Goal: Register for event/course

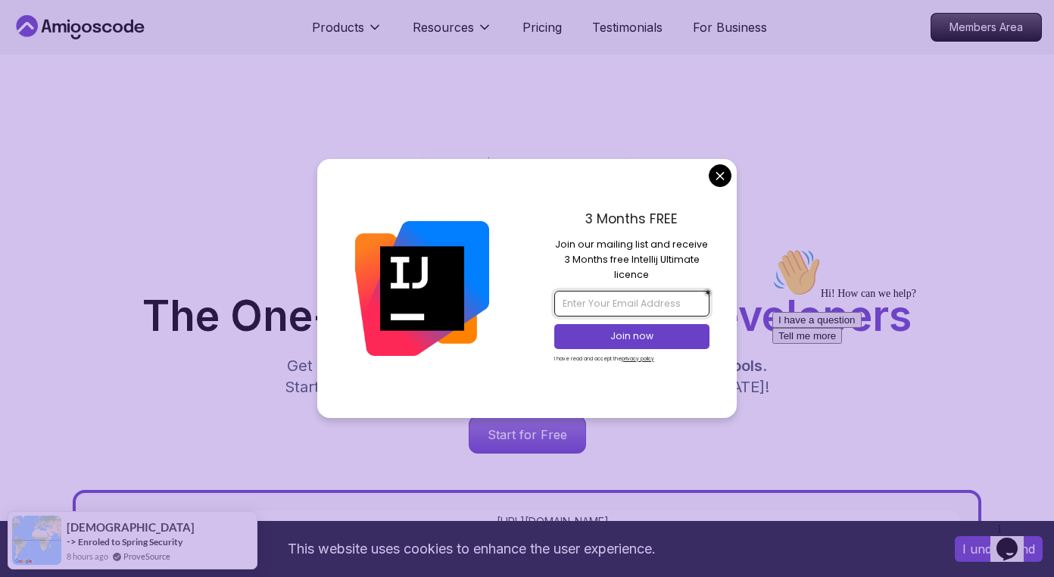
click at [641, 307] on input "email" at bounding box center [631, 304] width 154 height 26
click at [658, 209] on p "3 Months FREE" at bounding box center [631, 219] width 154 height 20
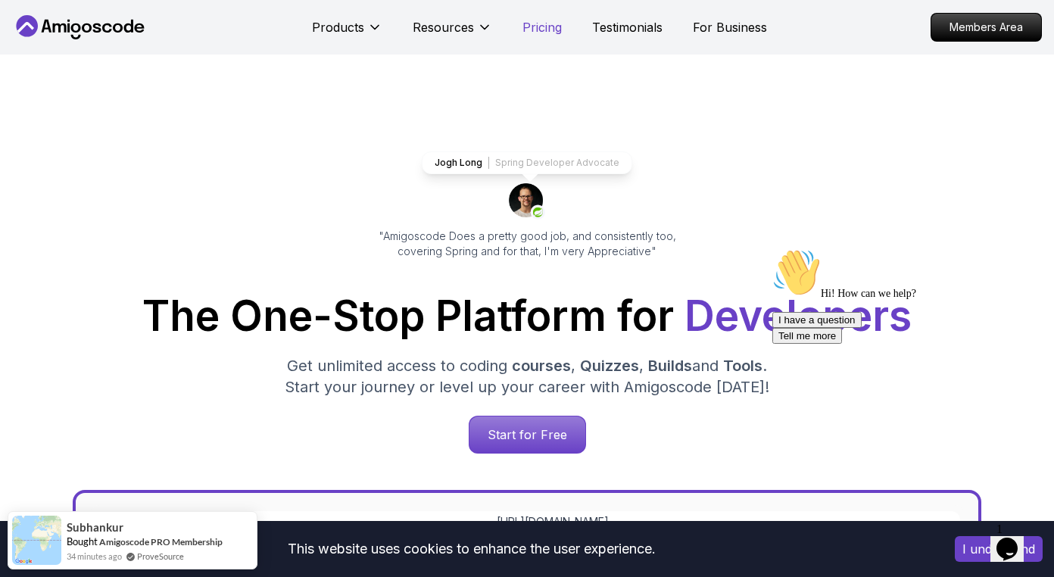
click at [553, 30] on p "Pricing" at bounding box center [541, 27] width 39 height 18
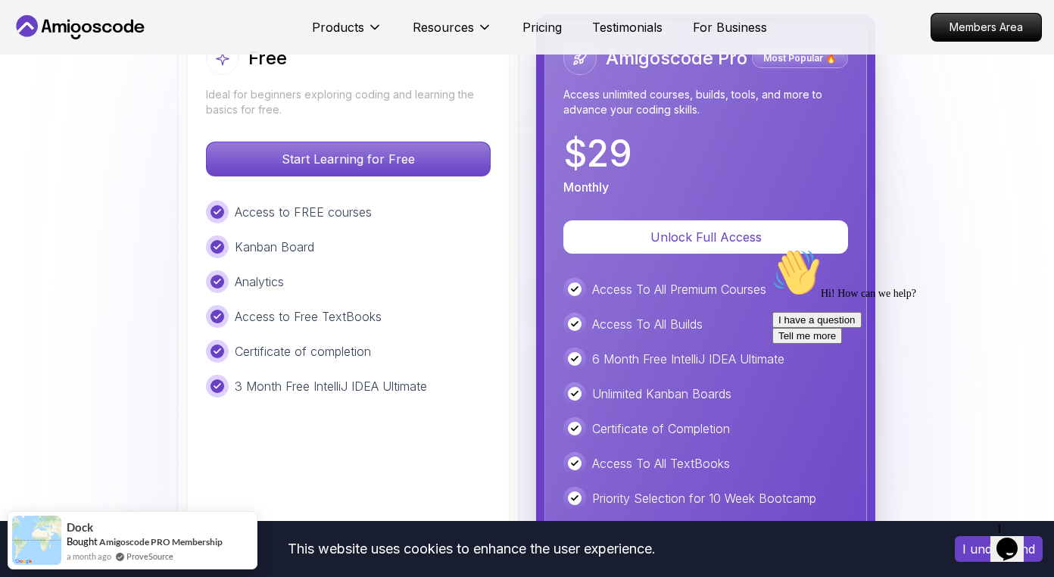
scroll to position [3522, 0]
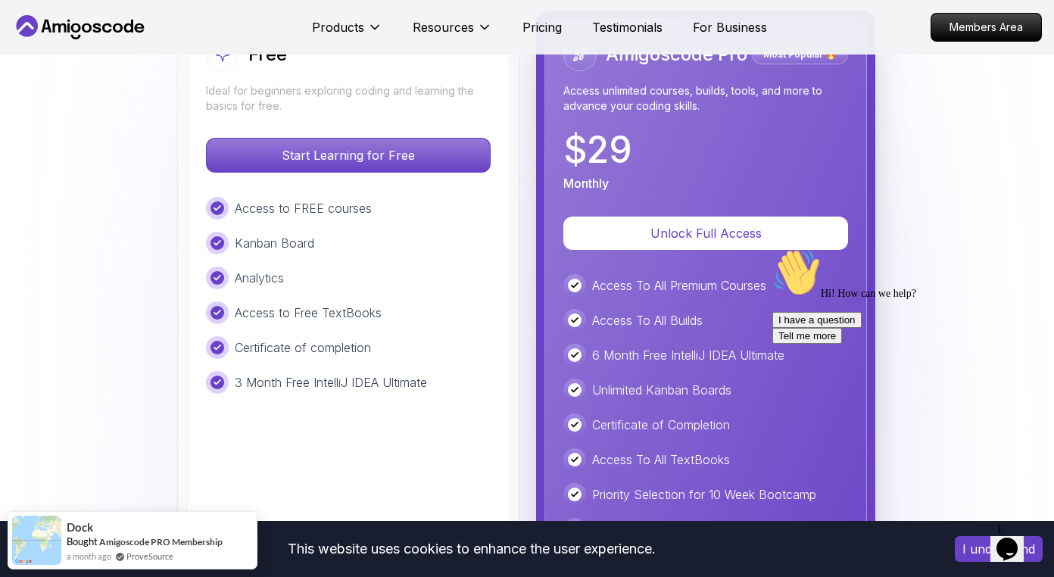
click at [118, 23] on icon at bounding box center [118, 27] width 10 height 9
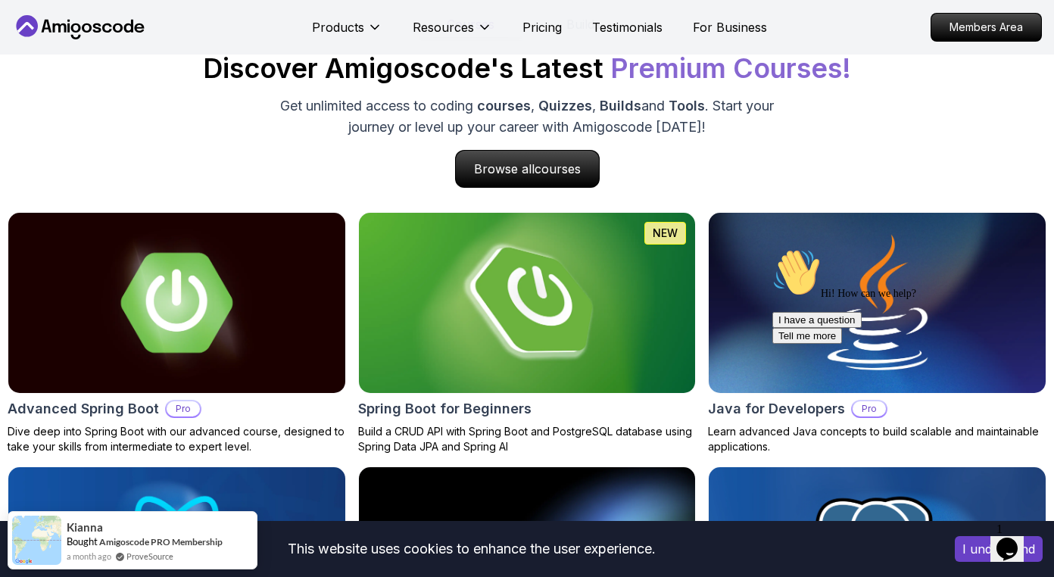
scroll to position [1437, 0]
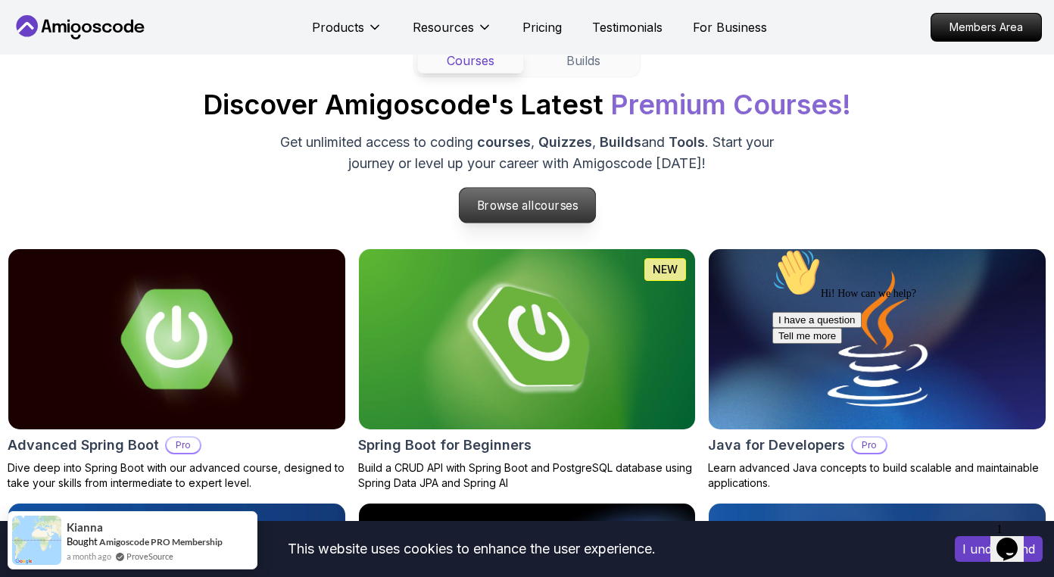
click at [490, 204] on p "Browse all courses" at bounding box center [527, 205] width 136 height 35
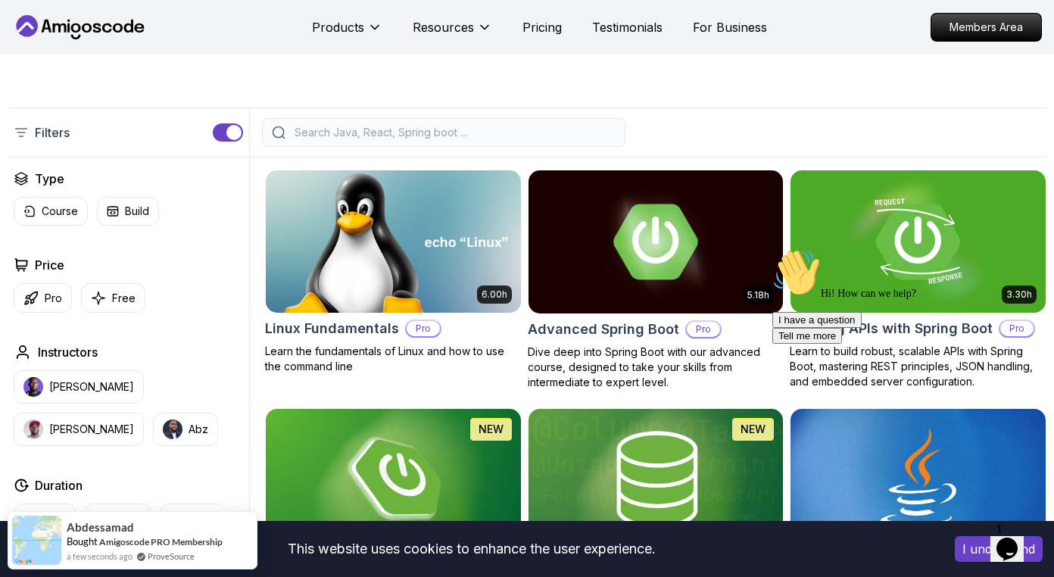
scroll to position [317, 0]
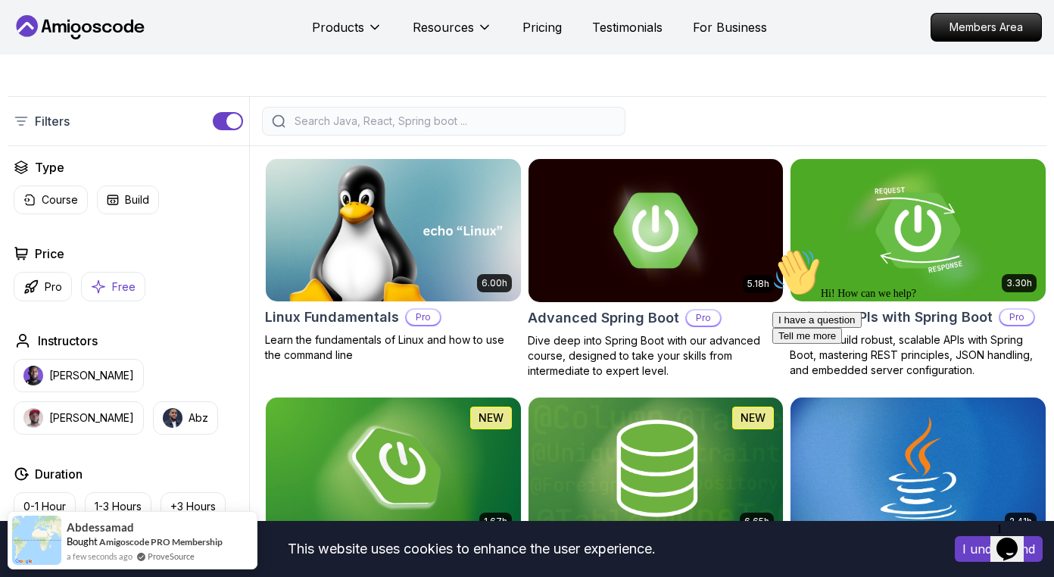
click at [117, 287] on p "Free" at bounding box center [123, 286] width 23 height 15
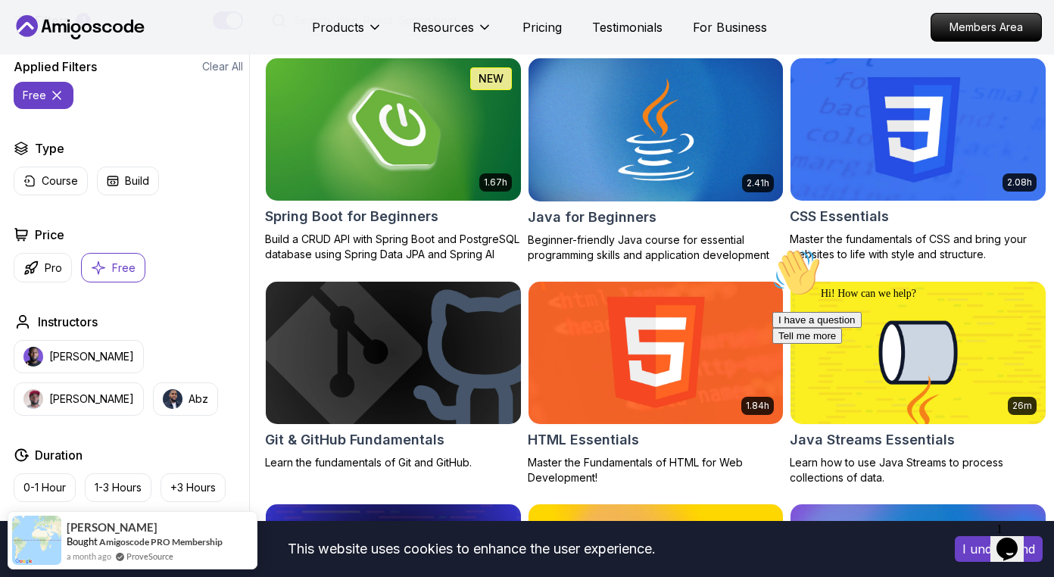
scroll to position [453, 0]
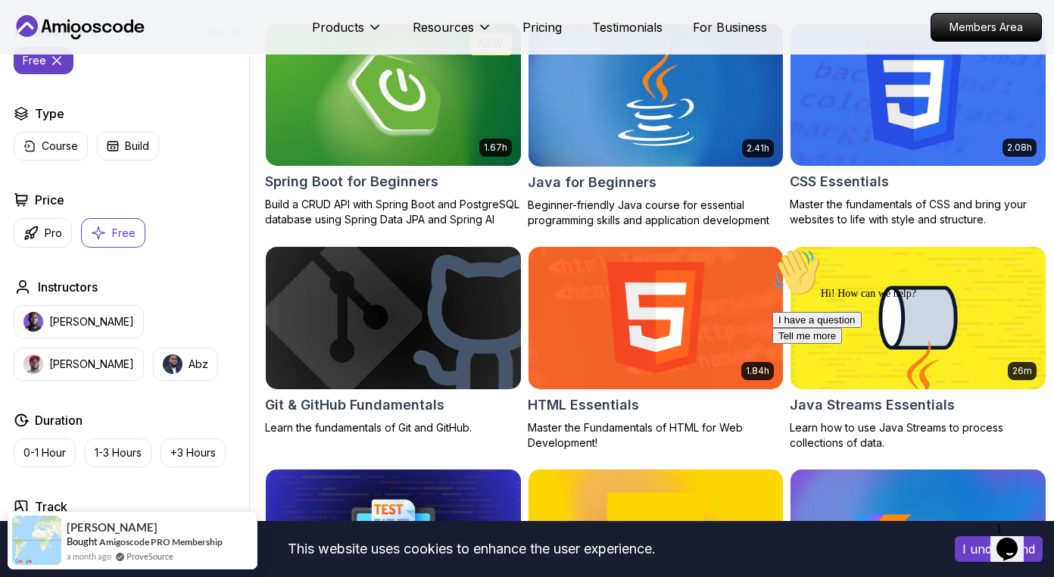
click at [853, 173] on h2 "CSS Essentials" at bounding box center [838, 181] width 99 height 21
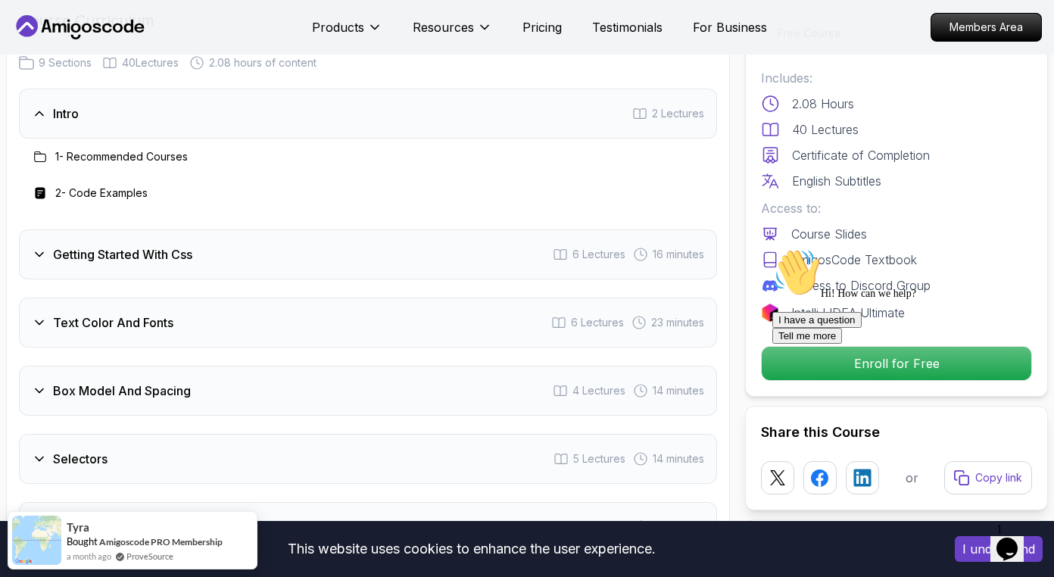
scroll to position [2223, 0]
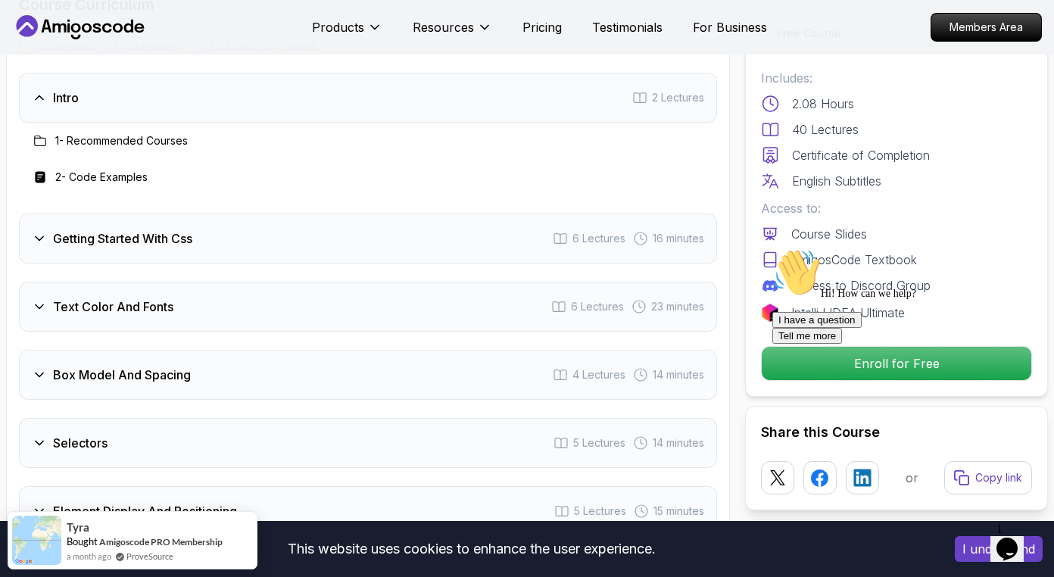
click at [35, 234] on icon at bounding box center [39, 238] width 15 height 15
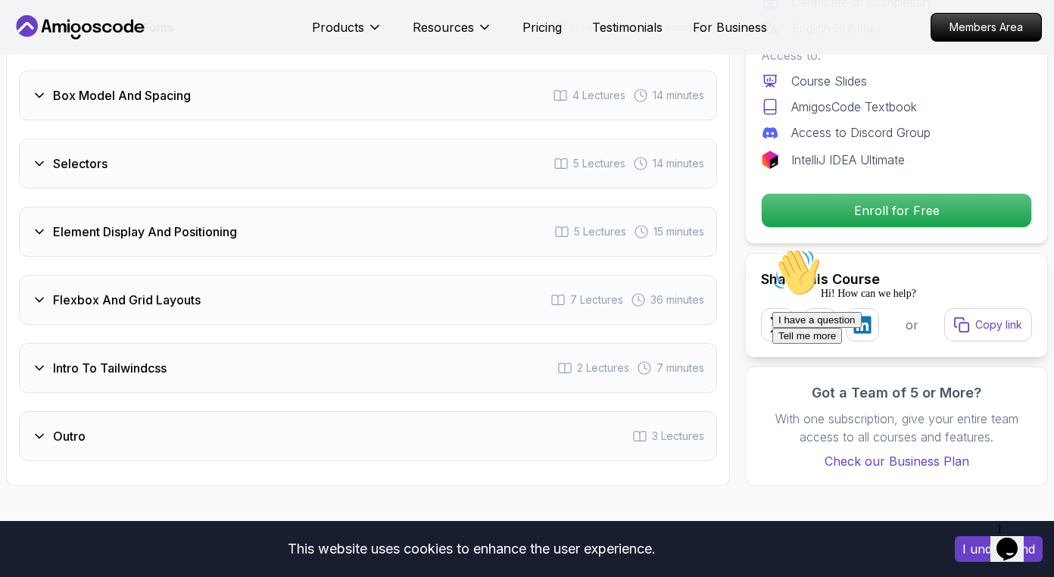
scroll to position [2599, 0]
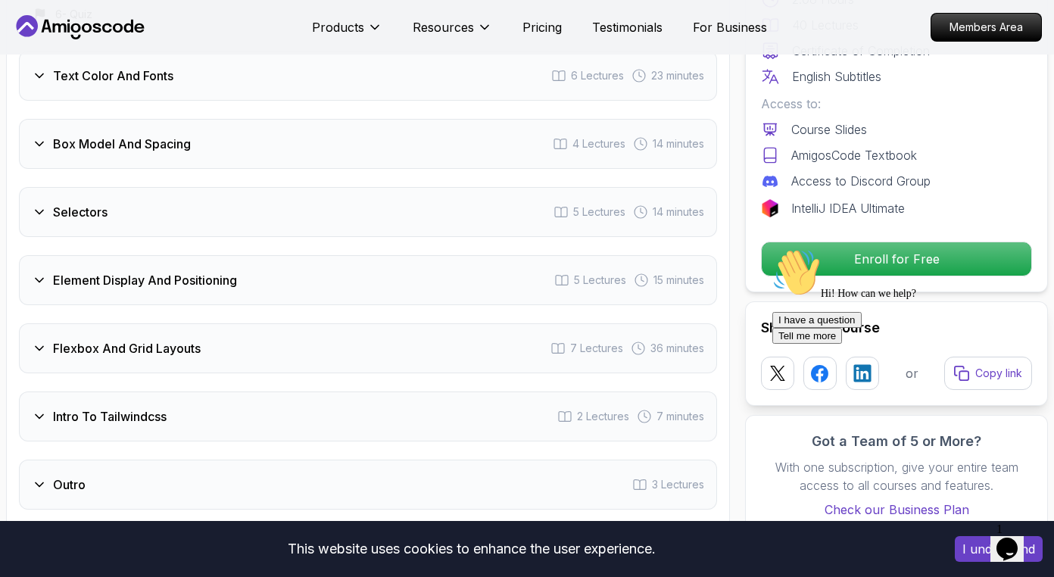
click at [817, 253] on div "Hi! How can we help? I have a question Tell me more" at bounding box center [908, 295] width 272 height 95
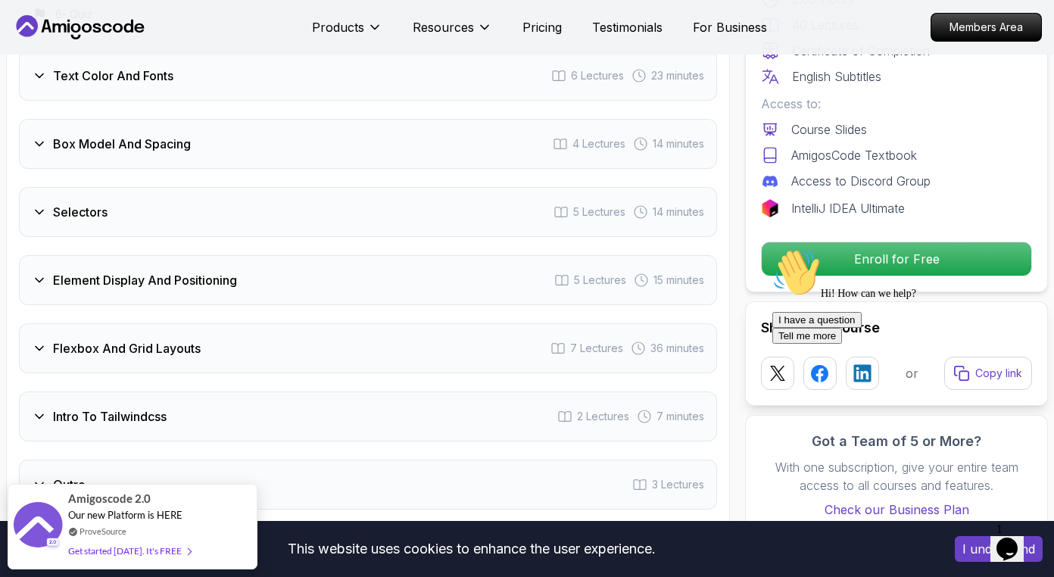
click at [855, 263] on div "Hi! How can we help? I have a question Tell me more" at bounding box center [908, 295] width 272 height 95
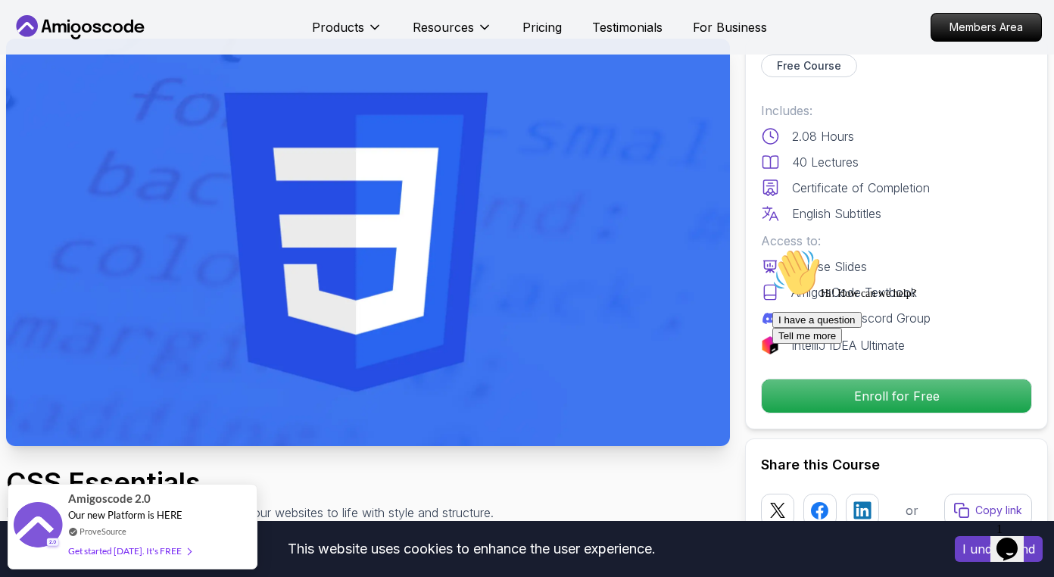
scroll to position [0, 0]
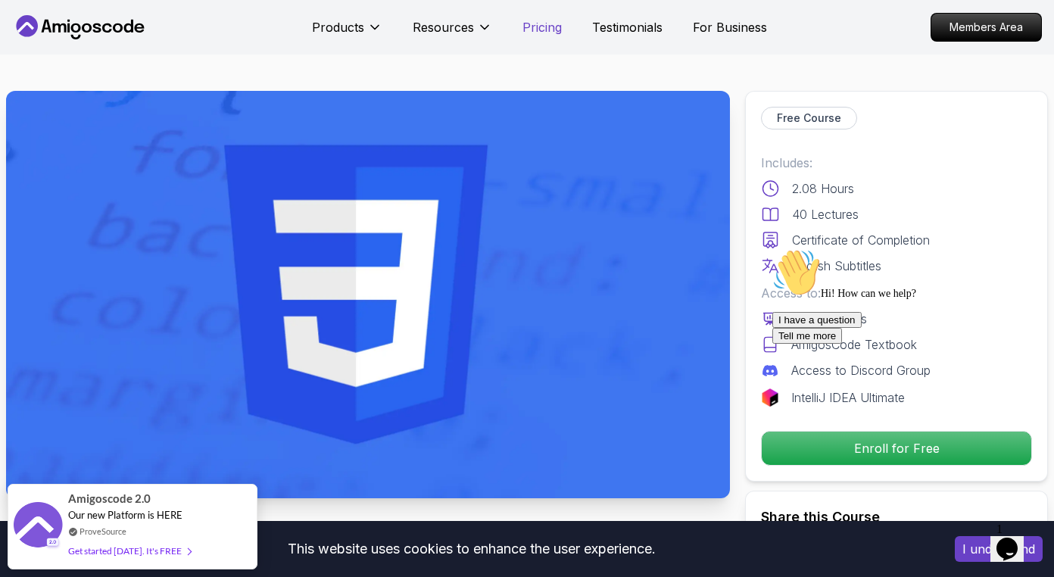
click at [545, 26] on p "Pricing" at bounding box center [541, 27] width 39 height 18
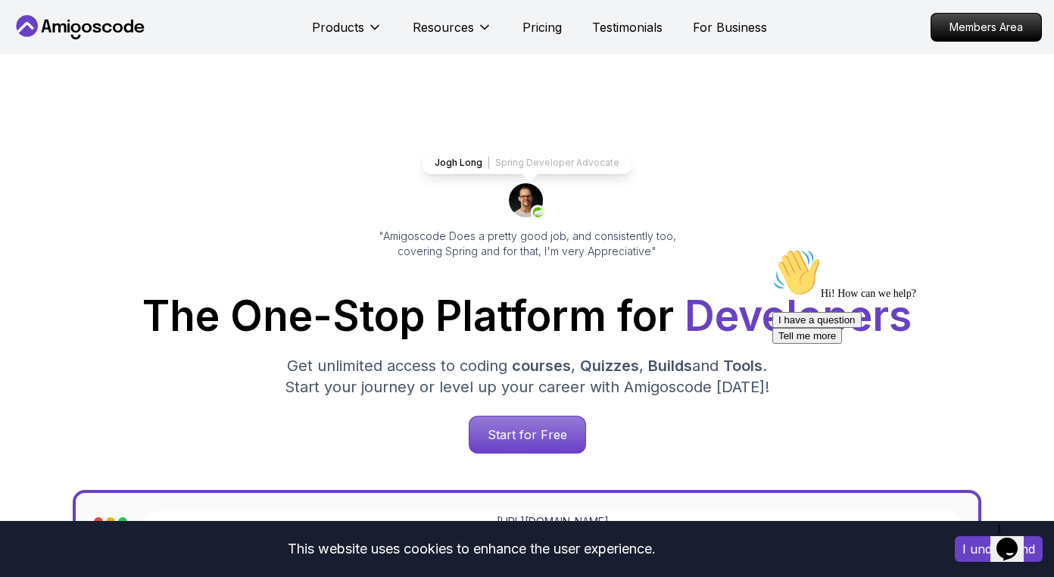
scroll to position [3376, 0]
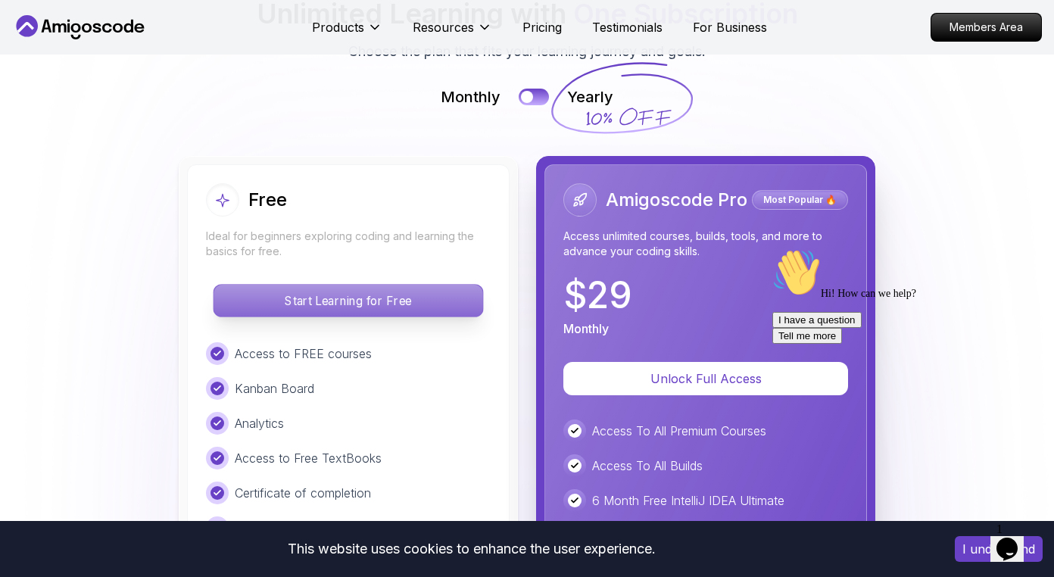
click at [335, 305] on p "Start Learning for Free" at bounding box center [347, 301] width 269 height 32
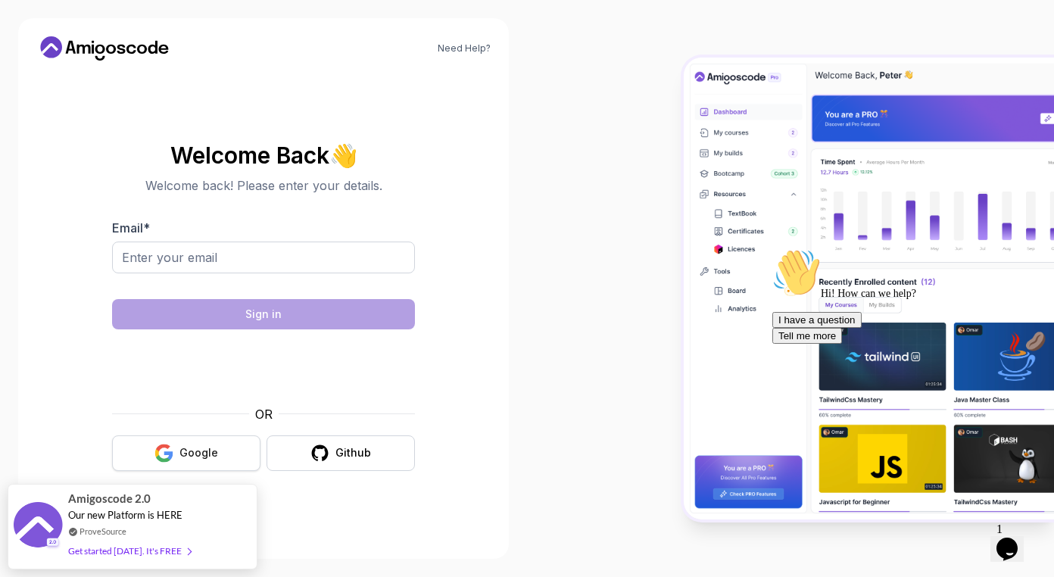
click at [229, 450] on button "Google" at bounding box center [186, 453] width 148 height 36
click at [223, 459] on button "Google" at bounding box center [186, 453] width 148 height 36
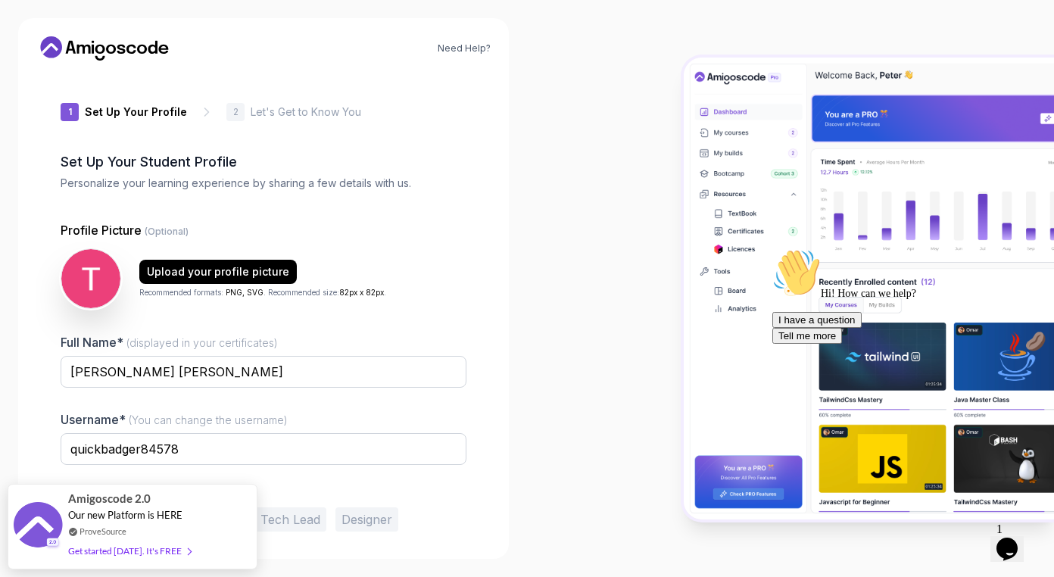
scroll to position [54, 0]
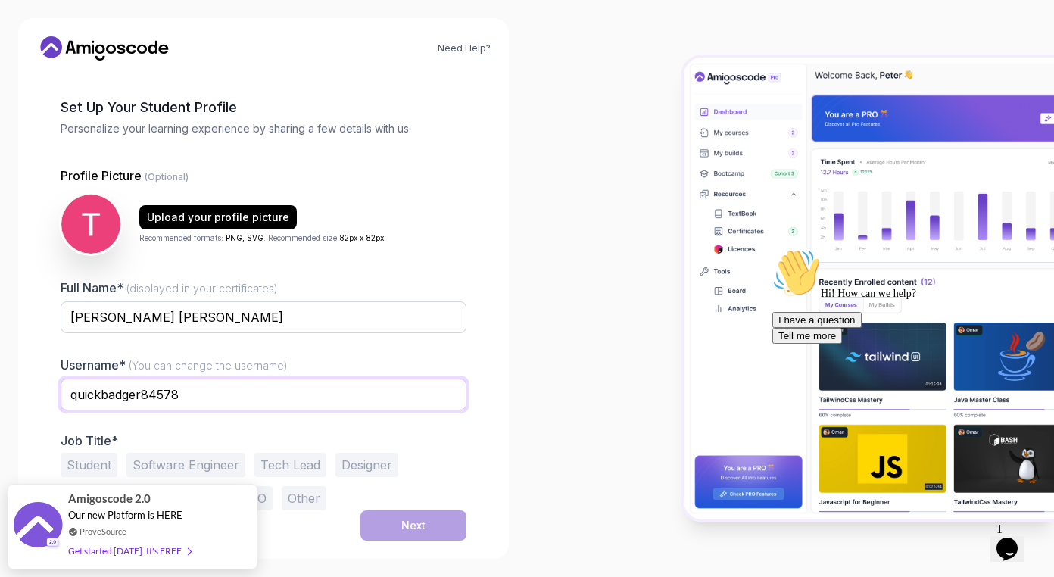
click at [214, 400] on input "quickbadger84578" at bounding box center [264, 394] width 406 height 32
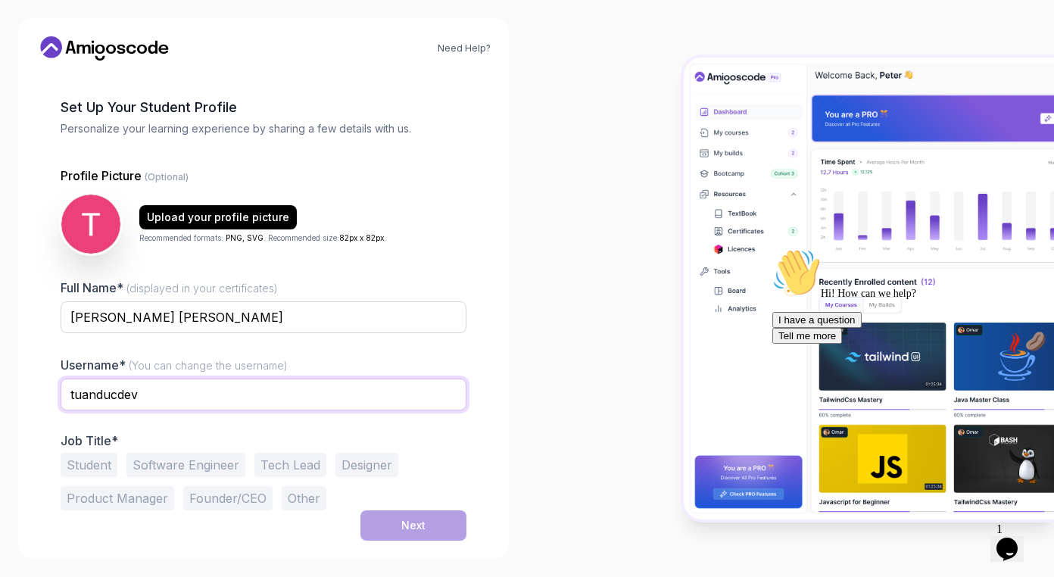
type input "tuanducdev"
click at [310, 500] on button "Other" at bounding box center [304, 498] width 45 height 24
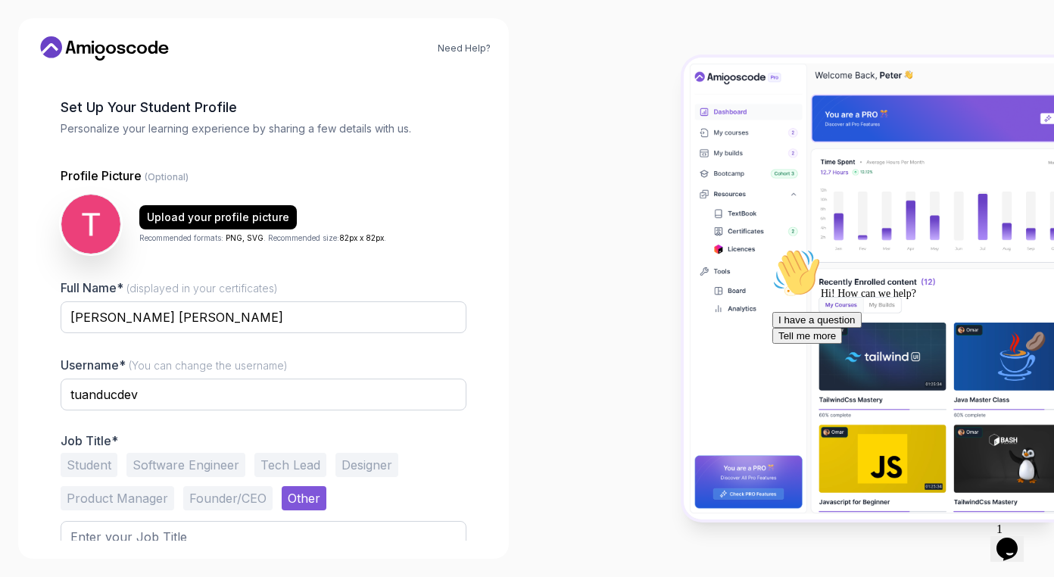
scroll to position [114, 0]
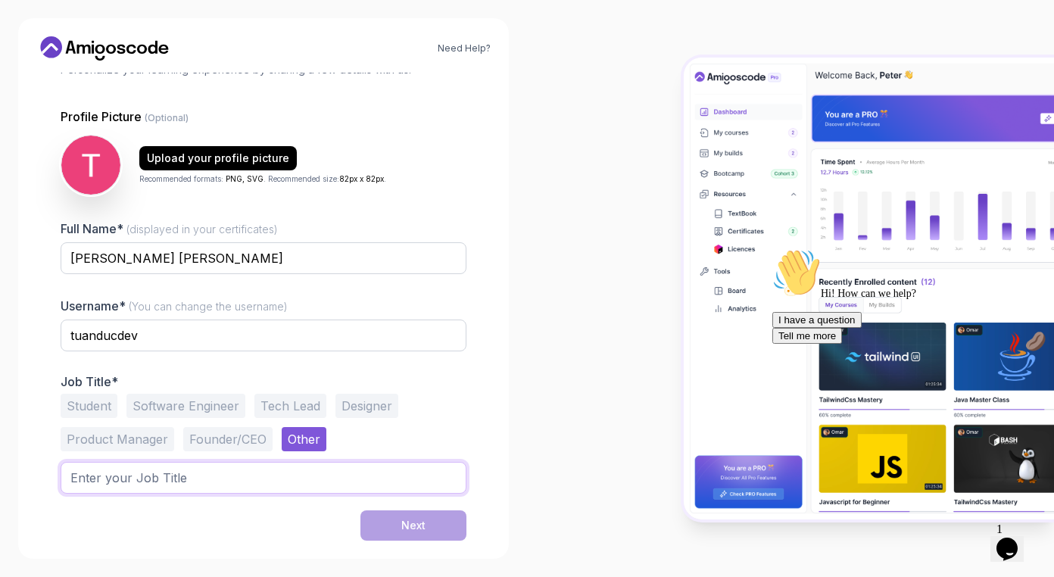
click at [267, 476] on input "text" at bounding box center [264, 478] width 406 height 32
type input "Front End Developer"
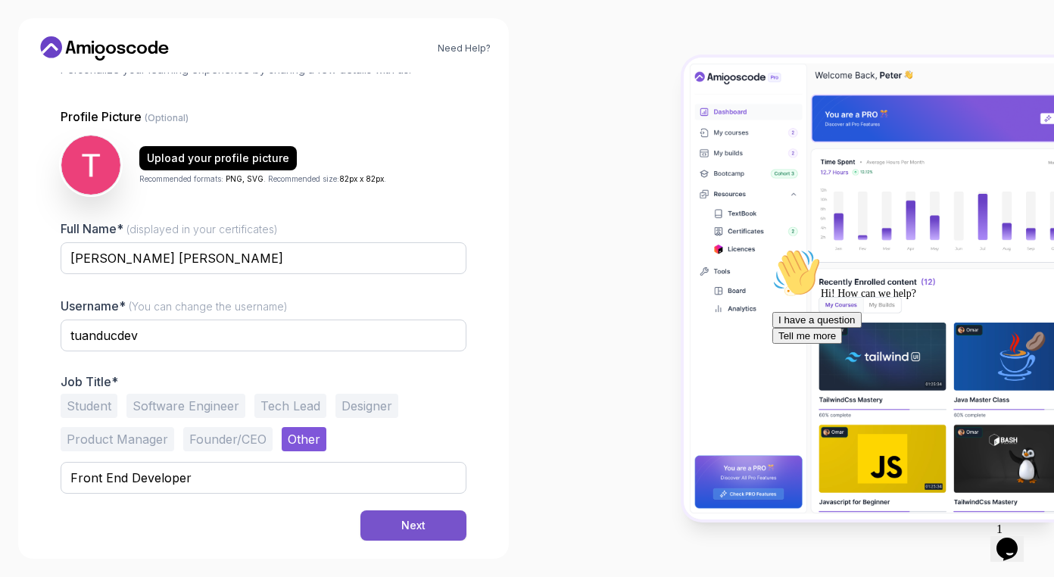
click at [405, 531] on div "Next" at bounding box center [413, 525] width 24 height 15
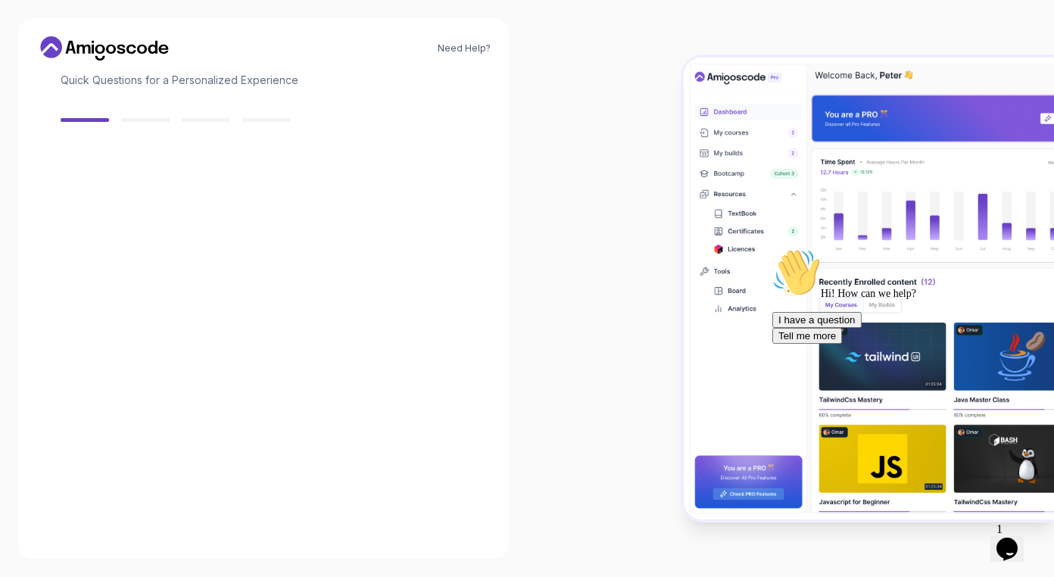
scroll to position [102, 0]
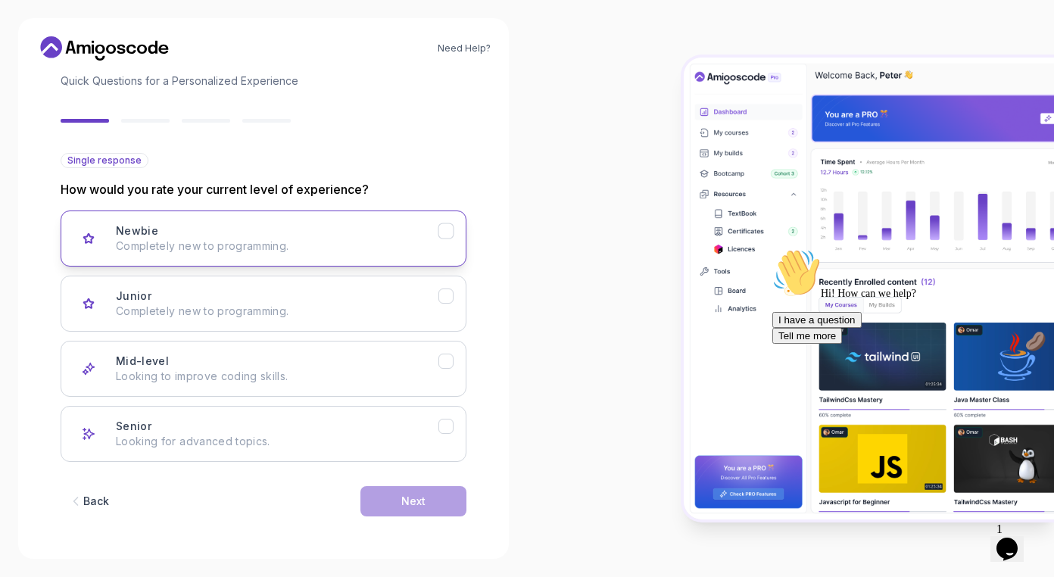
click at [381, 235] on div "Newbie Completely new to programming." at bounding box center [277, 238] width 322 height 30
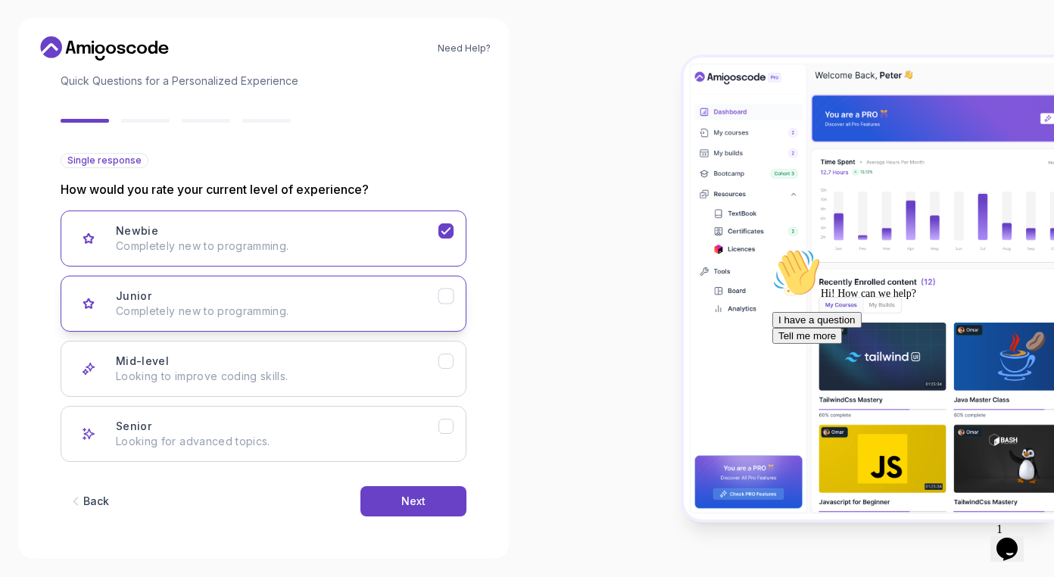
click at [345, 304] on p "Completely new to programming." at bounding box center [277, 311] width 322 height 15
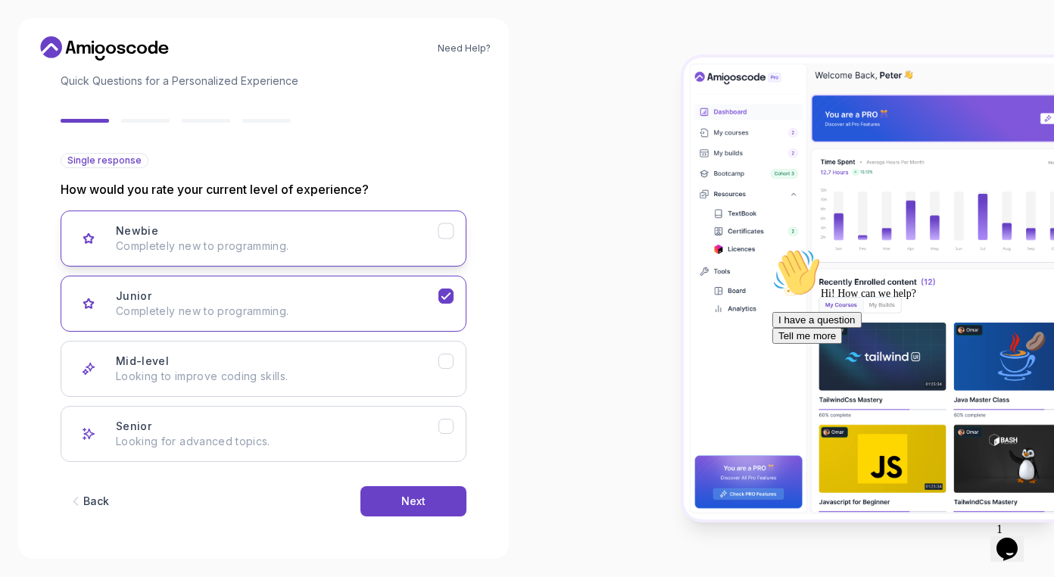
click at [328, 235] on div "Newbie Completely new to programming." at bounding box center [277, 238] width 322 height 30
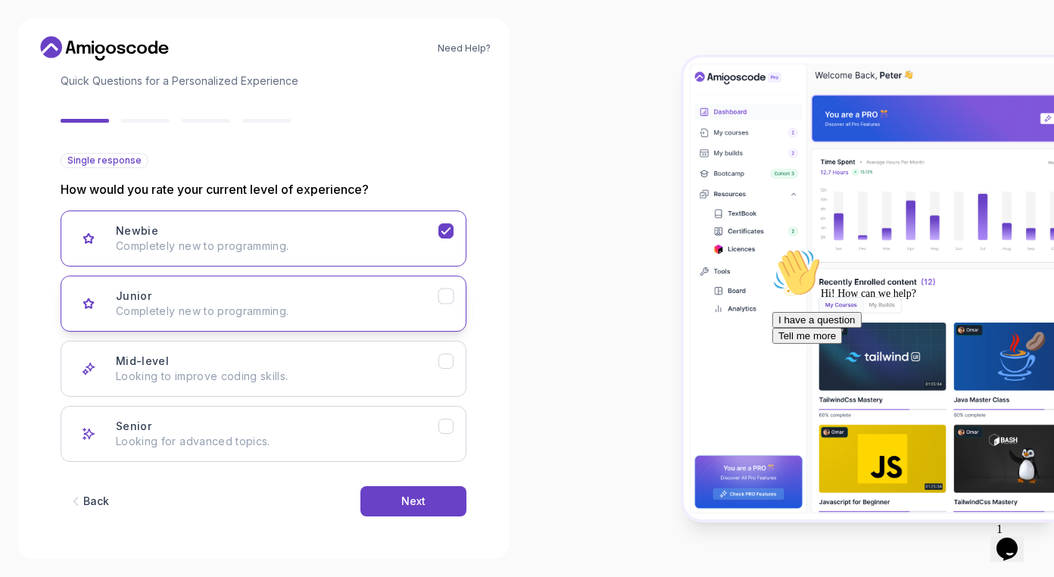
click at [328, 290] on div "Junior Completely new to programming." at bounding box center [277, 303] width 322 height 30
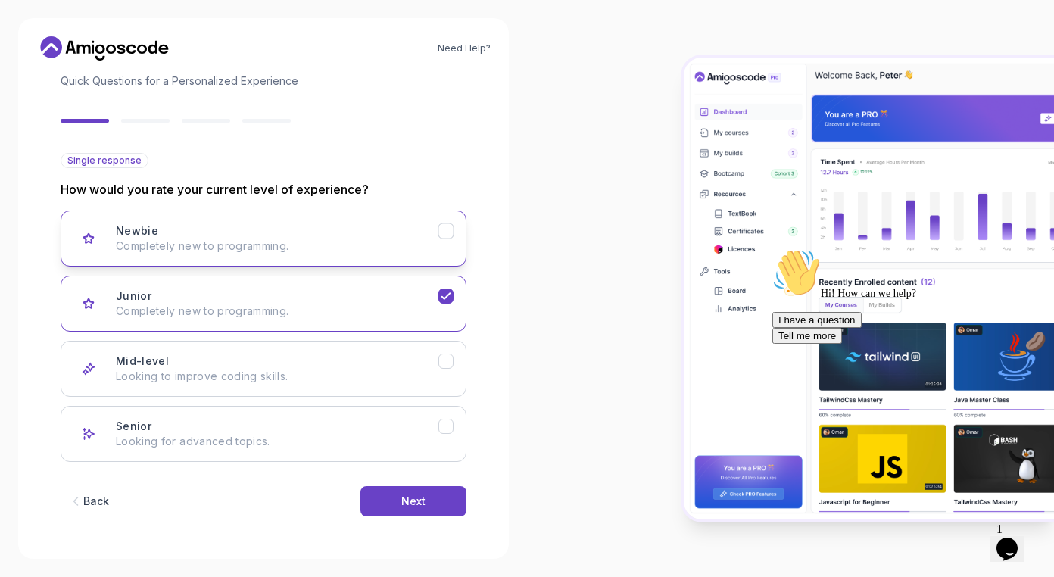
click at [347, 236] on div "Newbie Completely new to programming." at bounding box center [277, 238] width 322 height 30
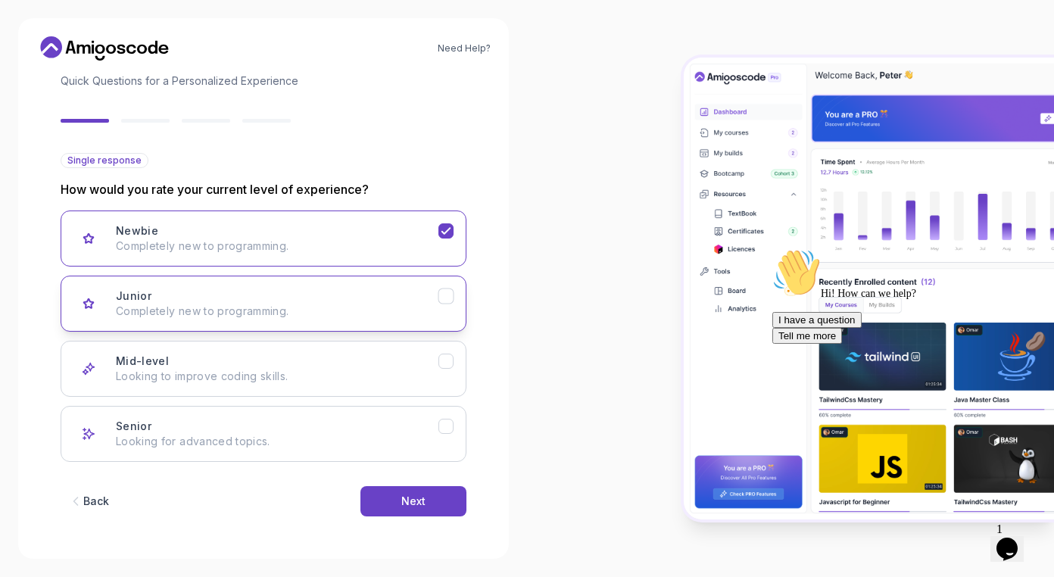
click at [335, 315] on p "Completely new to programming." at bounding box center [277, 311] width 322 height 15
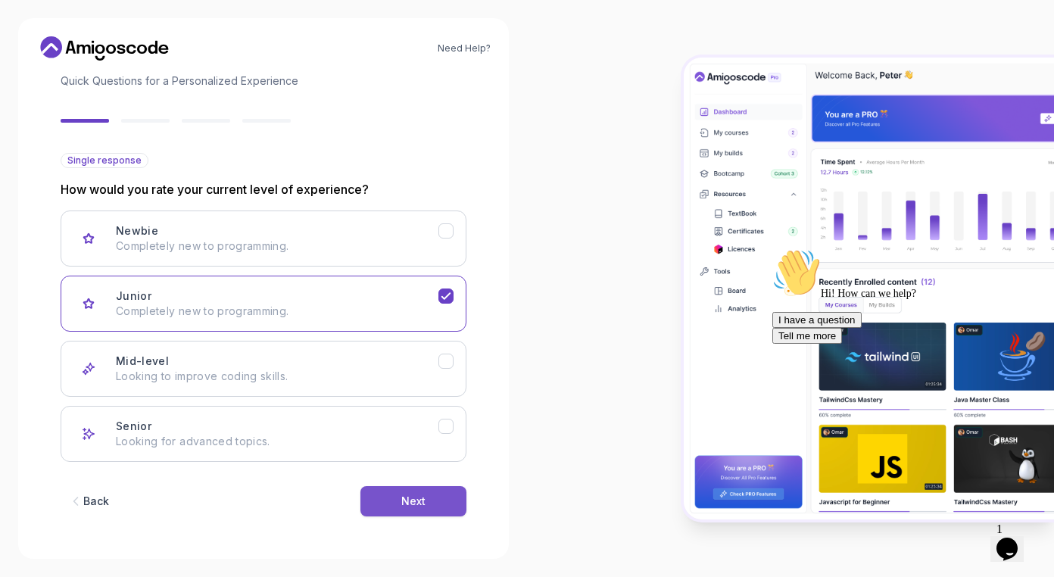
click at [400, 503] on button "Next" at bounding box center [413, 501] width 106 height 30
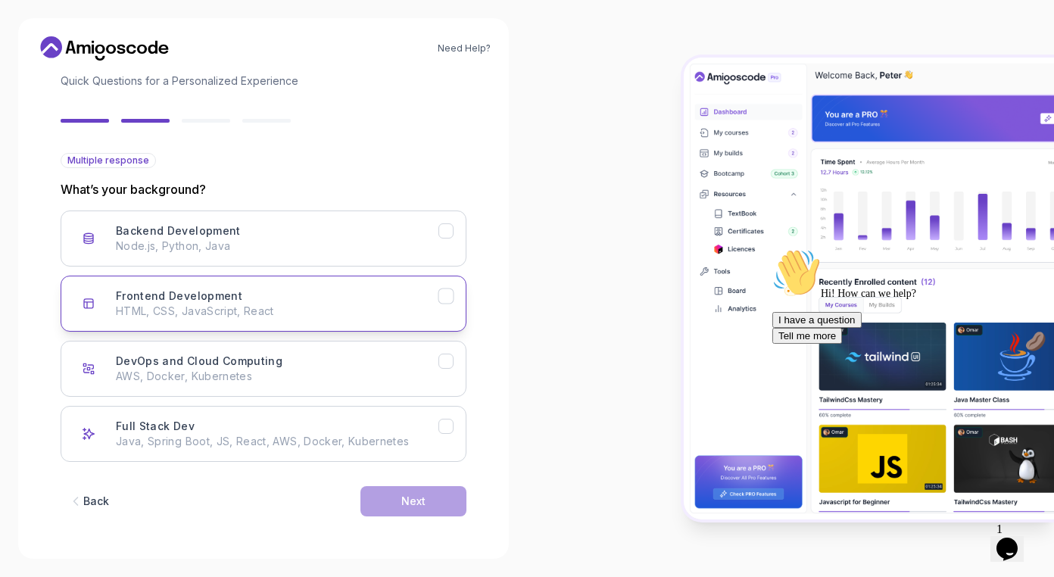
click at [321, 318] on p "HTML, CSS, JavaScript, React" at bounding box center [277, 311] width 322 height 15
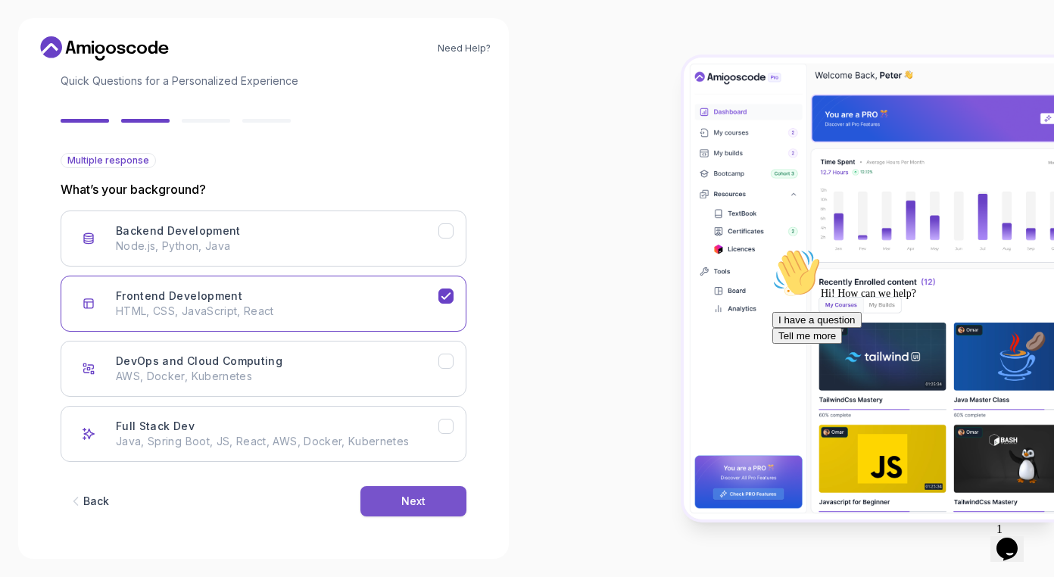
click at [419, 504] on div "Next" at bounding box center [413, 500] width 24 height 15
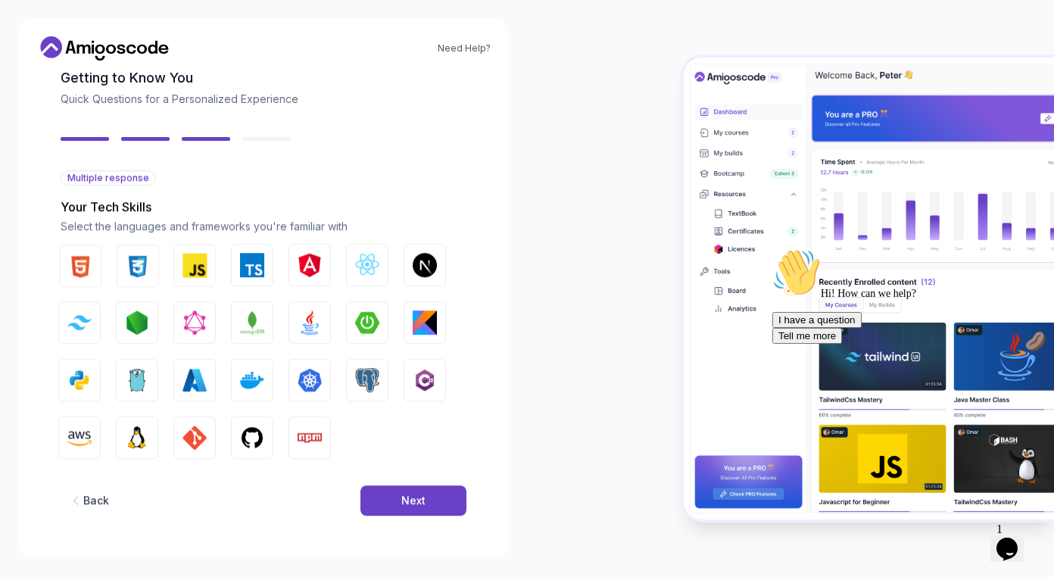
scroll to position [84, 0]
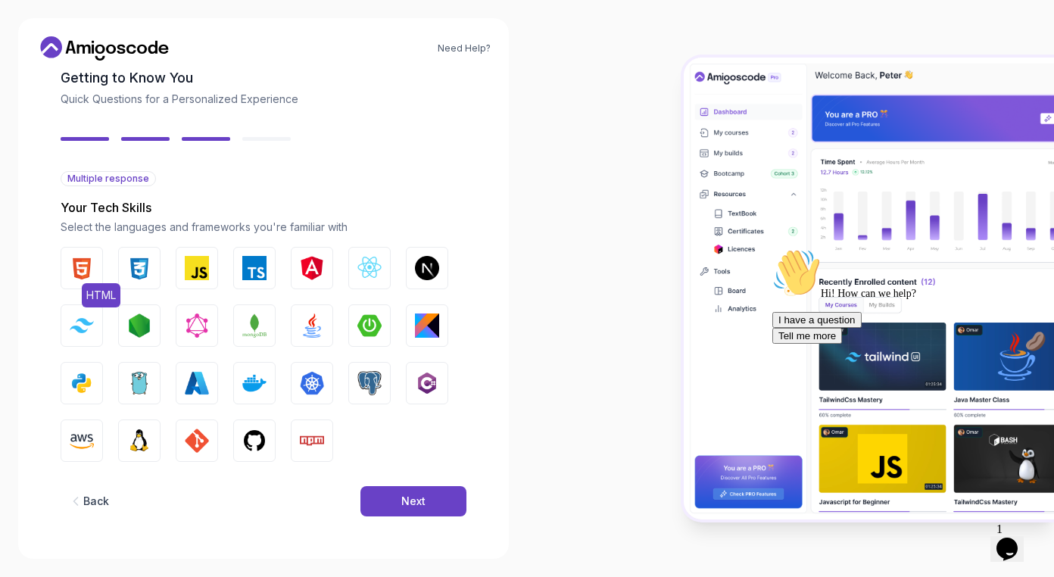
click at [90, 263] on img "button" at bounding box center [82, 268] width 24 height 24
click at [138, 272] on img "button" at bounding box center [139, 268] width 24 height 24
click at [84, 324] on img "button" at bounding box center [82, 325] width 24 height 14
click at [204, 226] on p "Select the languages and frameworks you're familiar with" at bounding box center [264, 226] width 406 height 15
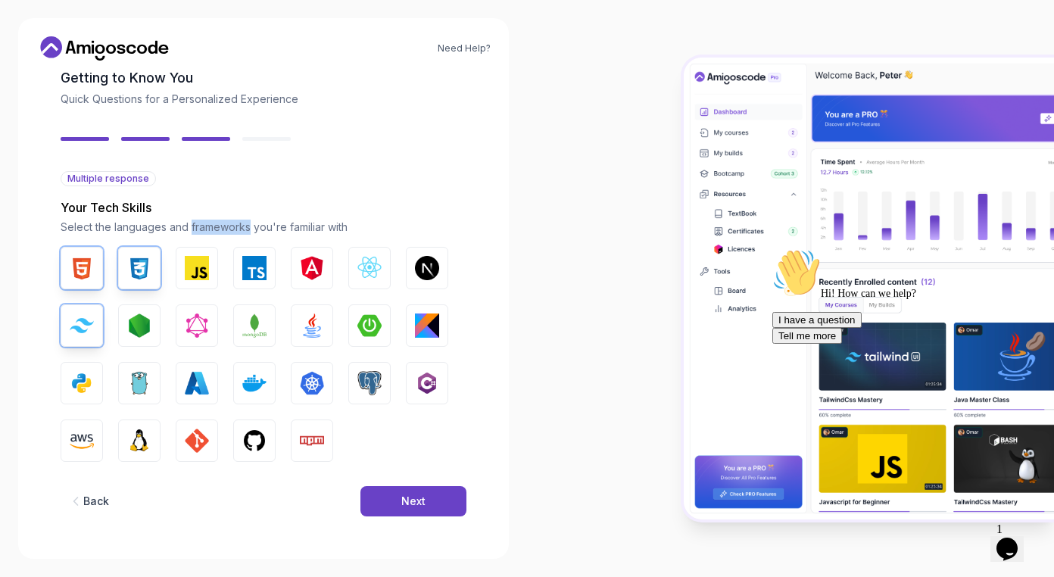
click at [204, 226] on p "Select the languages and frameworks you're familiar with" at bounding box center [264, 226] width 406 height 15
click at [207, 576] on div at bounding box center [527, 577] width 1054 height 0
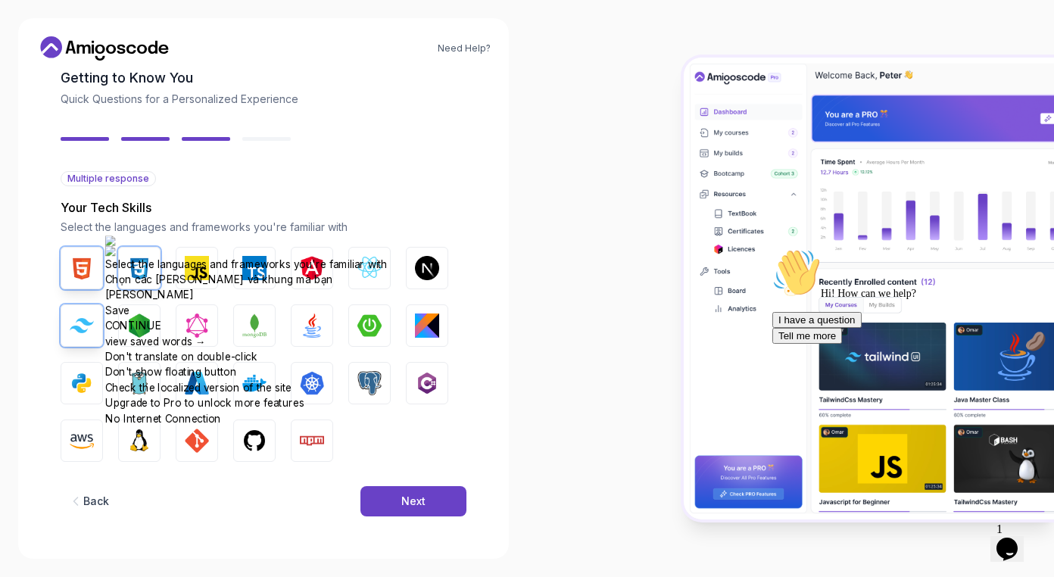
click at [329, 196] on div "Multiple response Your Tech Skills Select the languages and frameworks you're f…" at bounding box center [264, 316] width 406 height 291
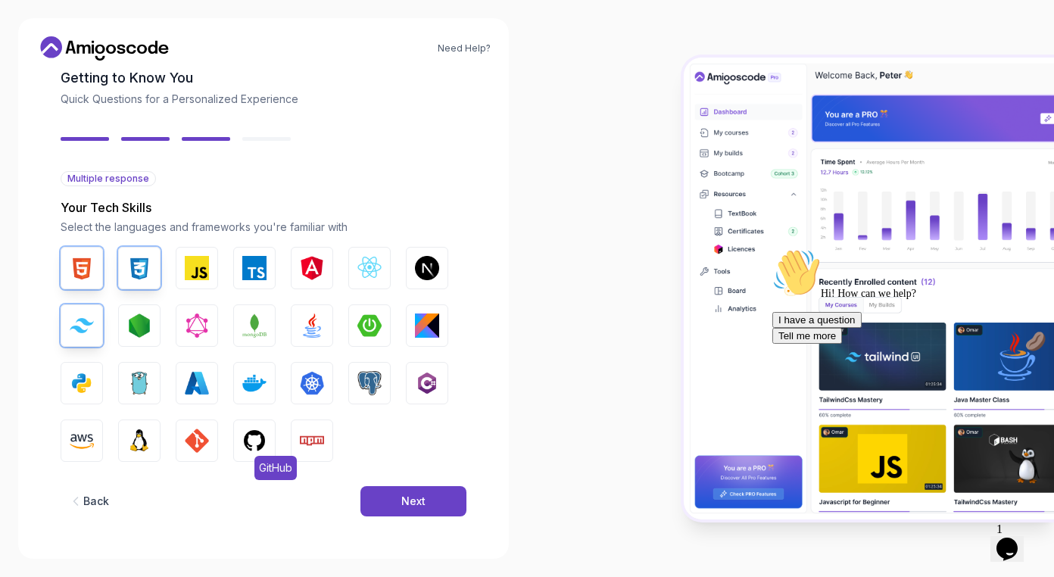
click at [255, 434] on img "button" at bounding box center [254, 440] width 24 height 24
click at [210, 276] on button "JavaScript" at bounding box center [197, 268] width 42 height 42
click at [241, 277] on button "TypeScript" at bounding box center [254, 268] width 42 height 42
click at [371, 273] on img "button" at bounding box center [369, 268] width 24 height 24
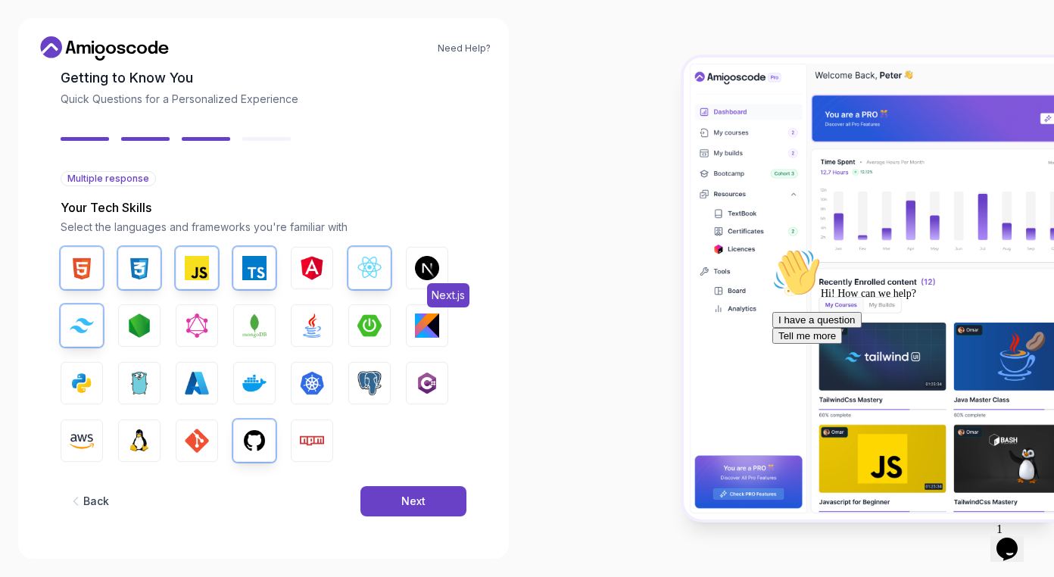
click at [413, 276] on button "Next.js" at bounding box center [427, 268] width 42 height 42
click at [145, 451] on img "button" at bounding box center [139, 440] width 24 height 24
click at [201, 447] on img "button" at bounding box center [197, 440] width 24 height 24
click at [437, 503] on button "Next" at bounding box center [413, 501] width 106 height 30
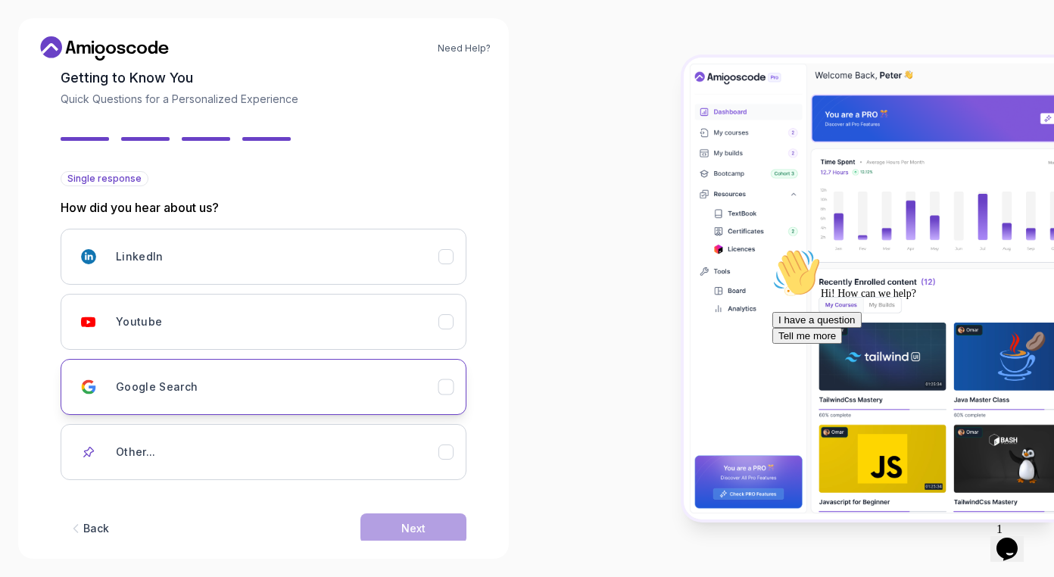
click at [288, 385] on div "Google Search" at bounding box center [277, 387] width 322 height 30
click at [413, 536] on button "Next" at bounding box center [413, 528] width 106 height 30
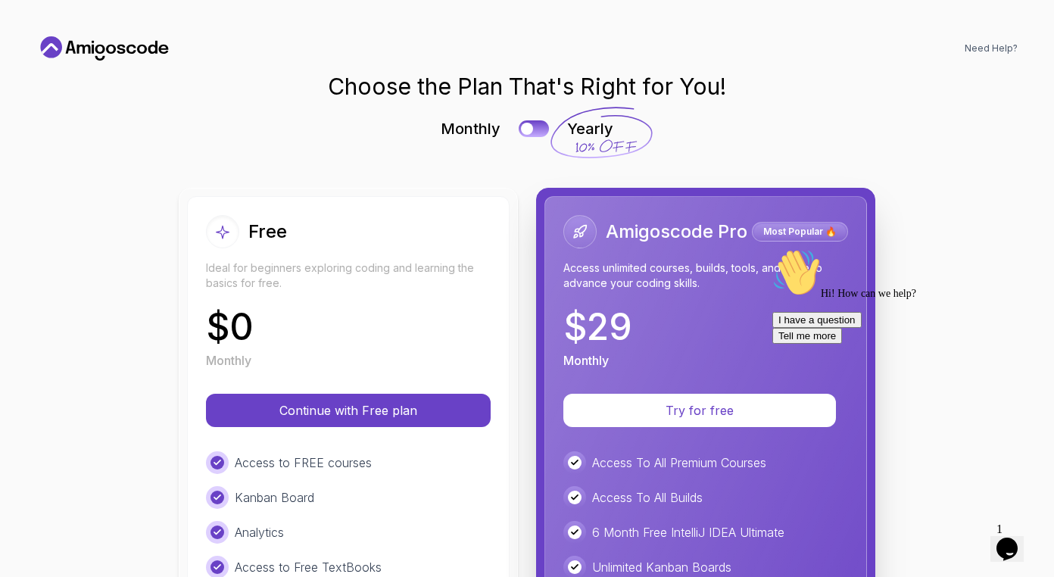
scroll to position [0, 0]
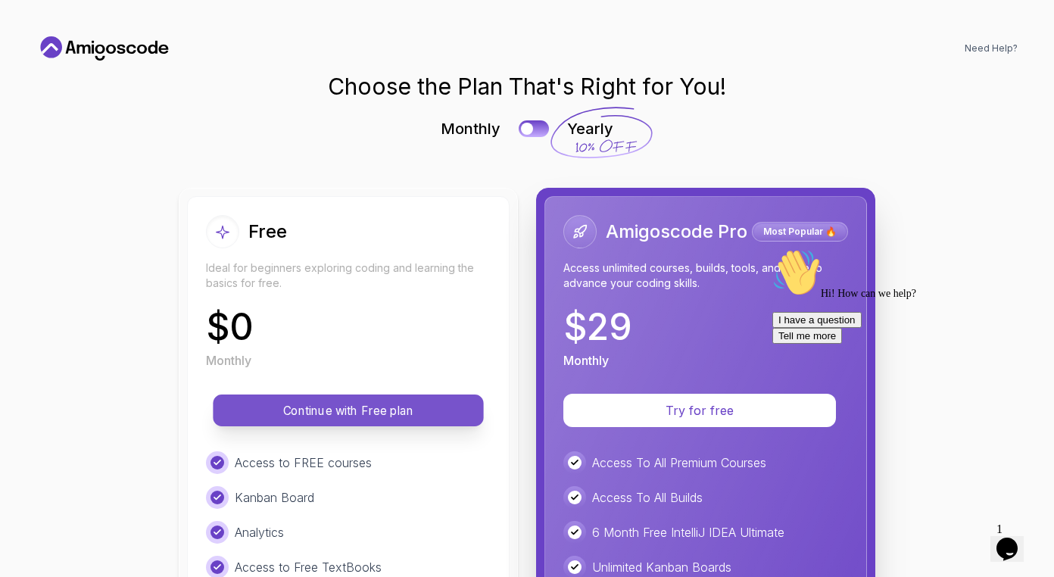
click at [361, 420] on button "Continue with Free plan" at bounding box center [348, 410] width 270 height 32
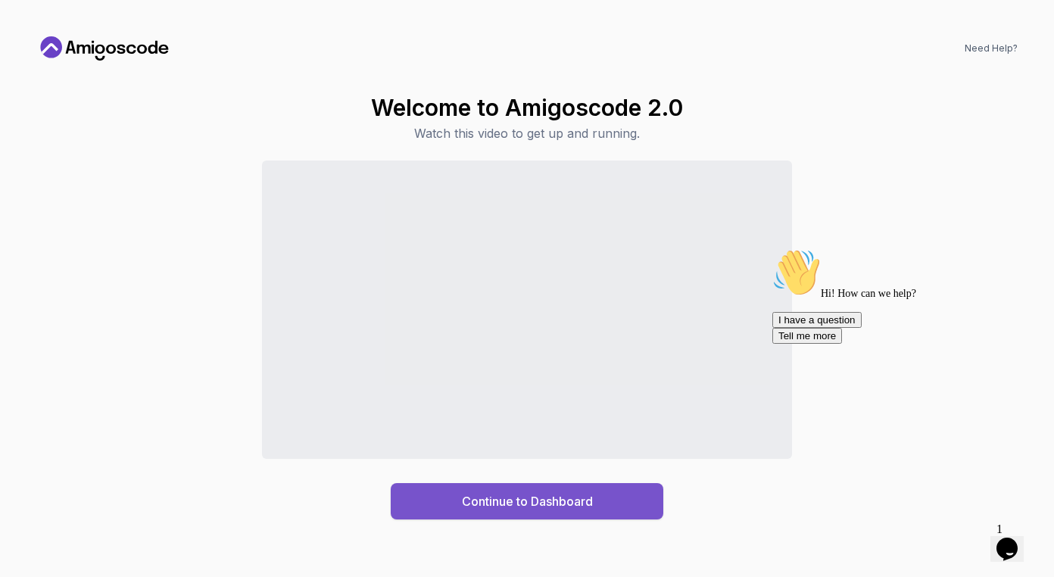
click at [465, 496] on div "Continue to Dashboard" at bounding box center [527, 501] width 131 height 18
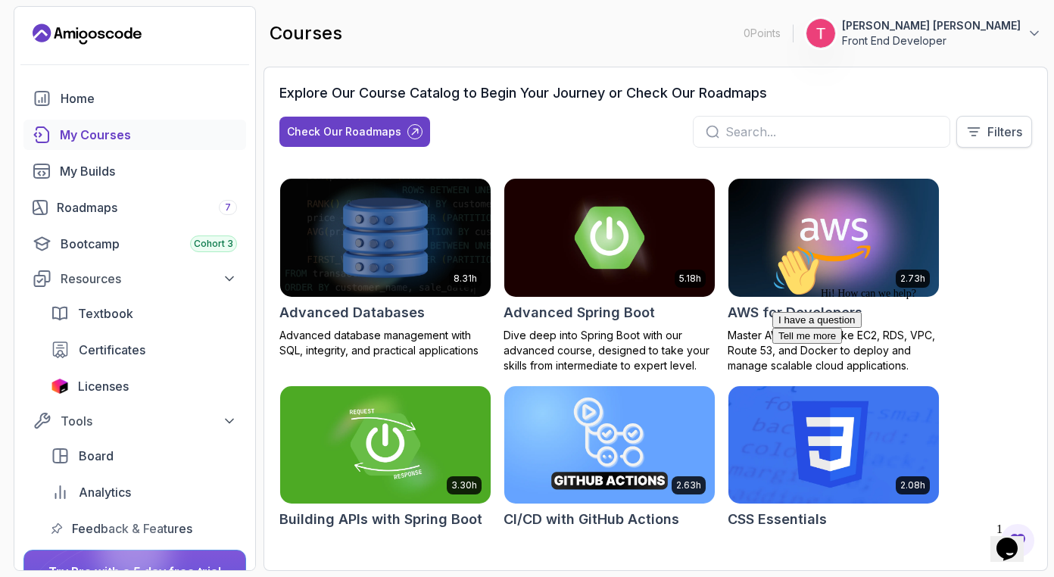
click at [1002, 134] on p "Filters" at bounding box center [1004, 132] width 35 height 18
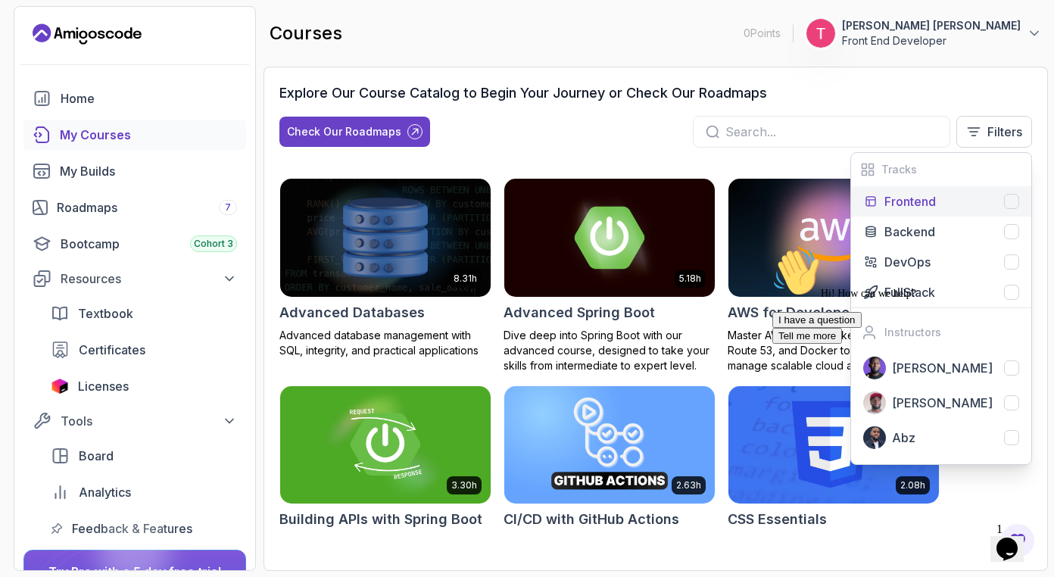
click at [982, 201] on div "Frontend" at bounding box center [951, 201] width 135 height 18
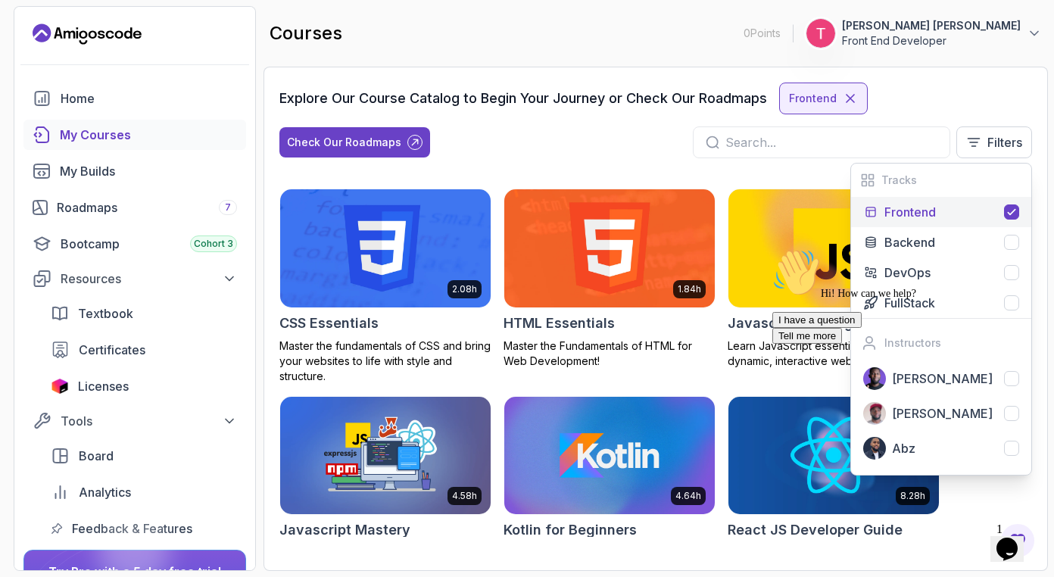
click at [772, 248] on icon "Chat attention grabber" at bounding box center [772, 248] width 0 height 0
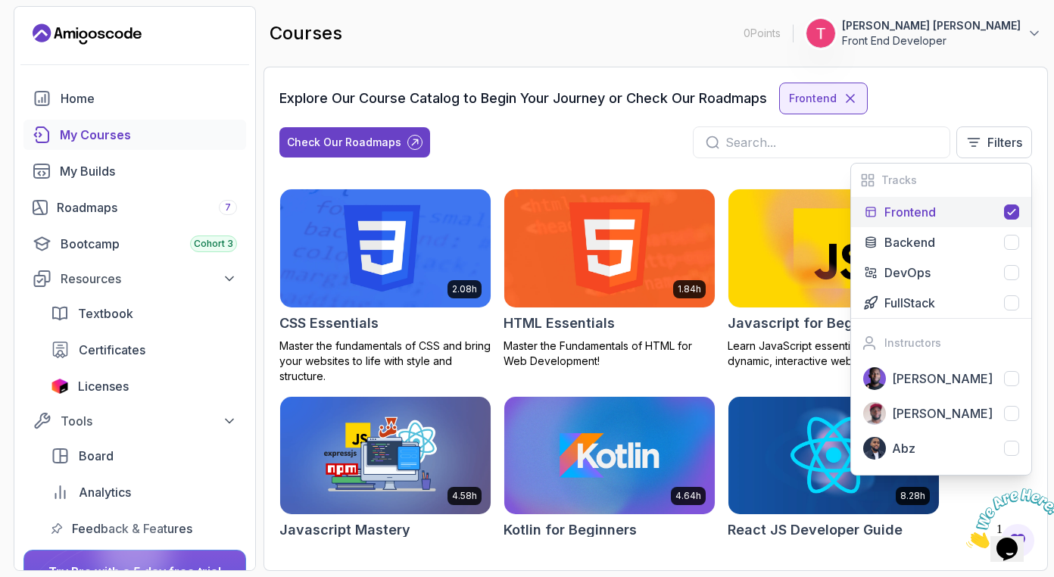
click at [940, 108] on div "Explore Our Course Catalog to Begin Your Journey or Check Our Roadmaps Frontend" at bounding box center [655, 98] width 752 height 32
